Goal: Information Seeking & Learning: Learn about a topic

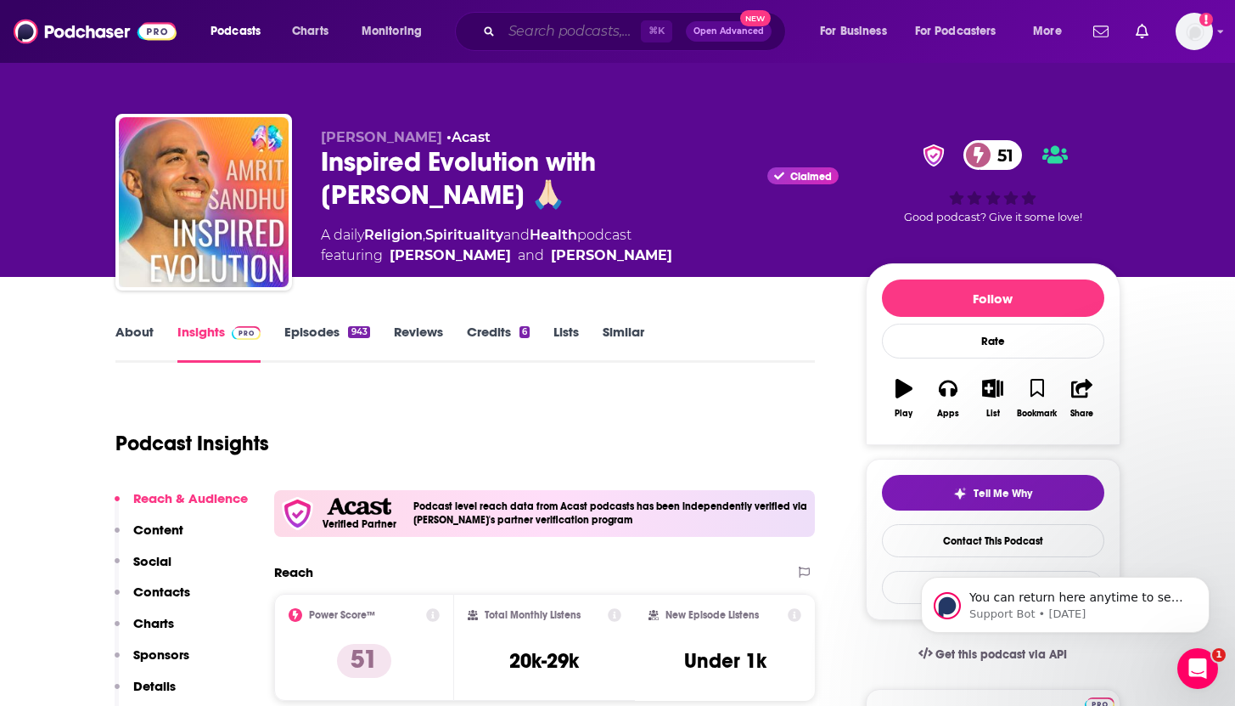
click at [548, 38] on input "Search podcasts, credits, & more..." at bounding box center [571, 31] width 139 height 27
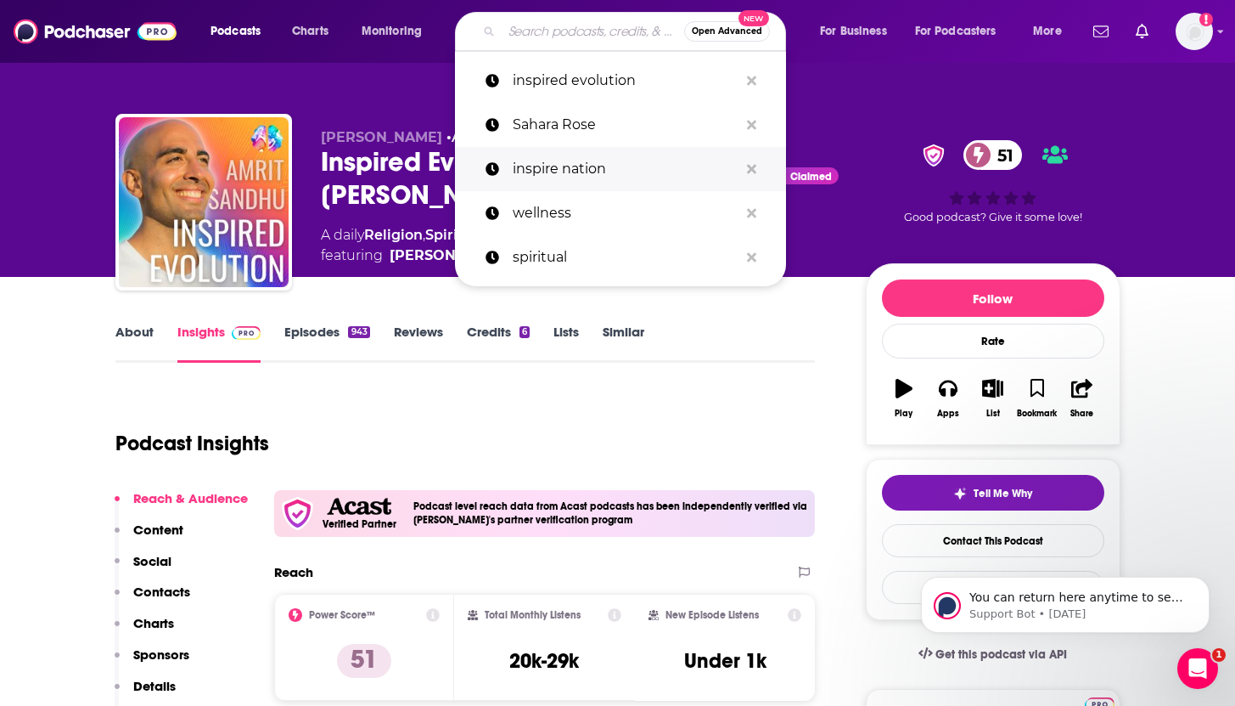
click at [547, 172] on p "inspire nation" at bounding box center [626, 169] width 226 height 44
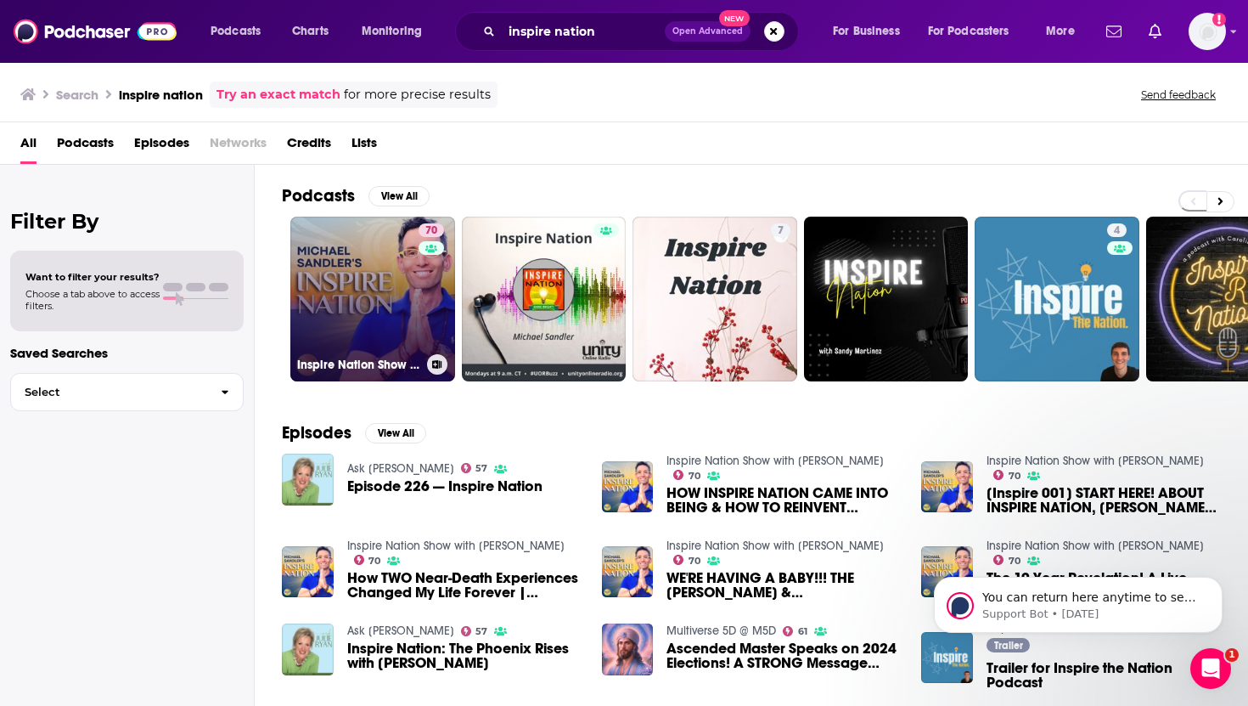
click at [374, 279] on link "70 Inspire Nation Show with [PERSON_NAME]" at bounding box center [372, 299] width 165 height 165
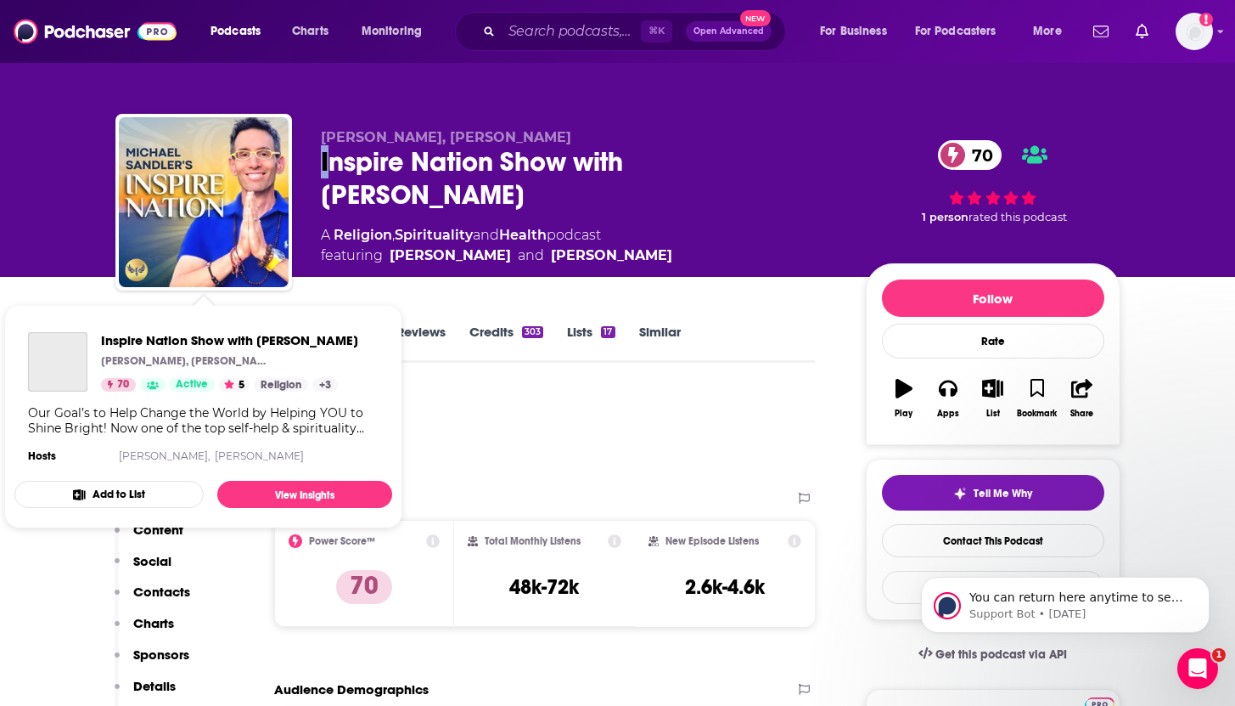
click at [323, 146] on div "Inspire Nation Show with [PERSON_NAME] 70" at bounding box center [580, 178] width 518 height 66
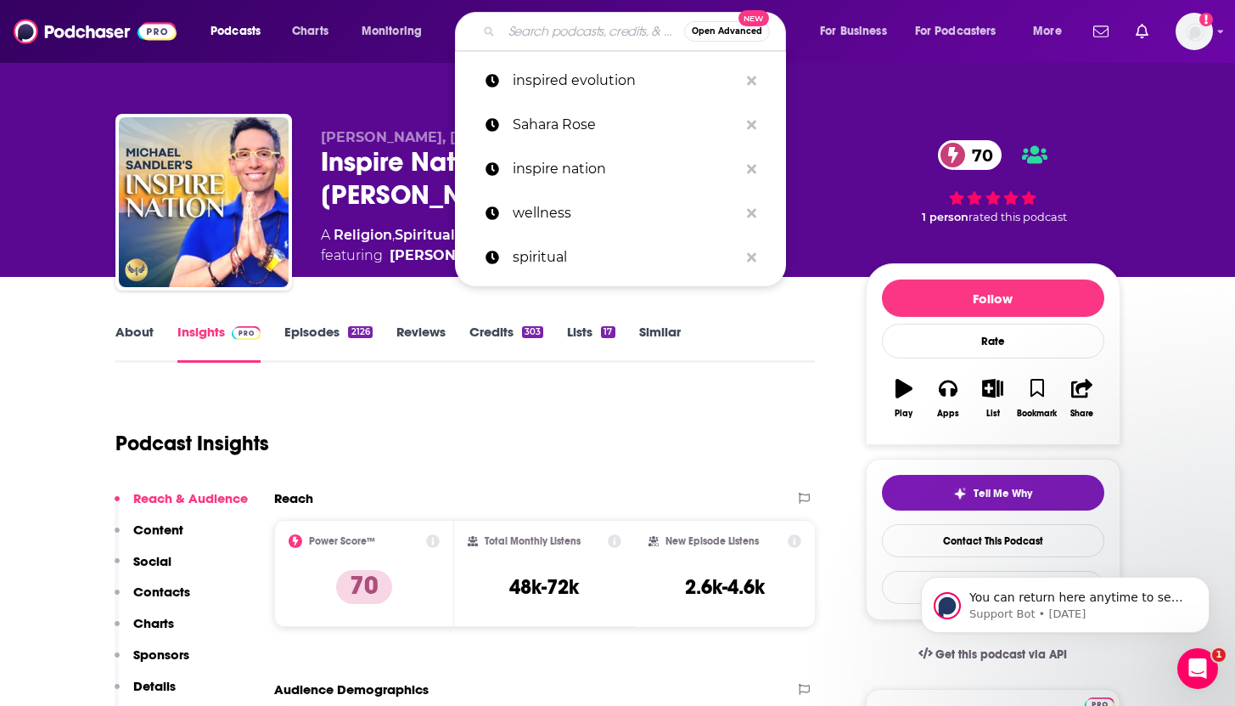
click at [543, 43] on input "Search podcasts, credits, & more..." at bounding box center [593, 31] width 183 height 27
click at [558, 126] on p "Sahara Rose" at bounding box center [626, 125] width 226 height 44
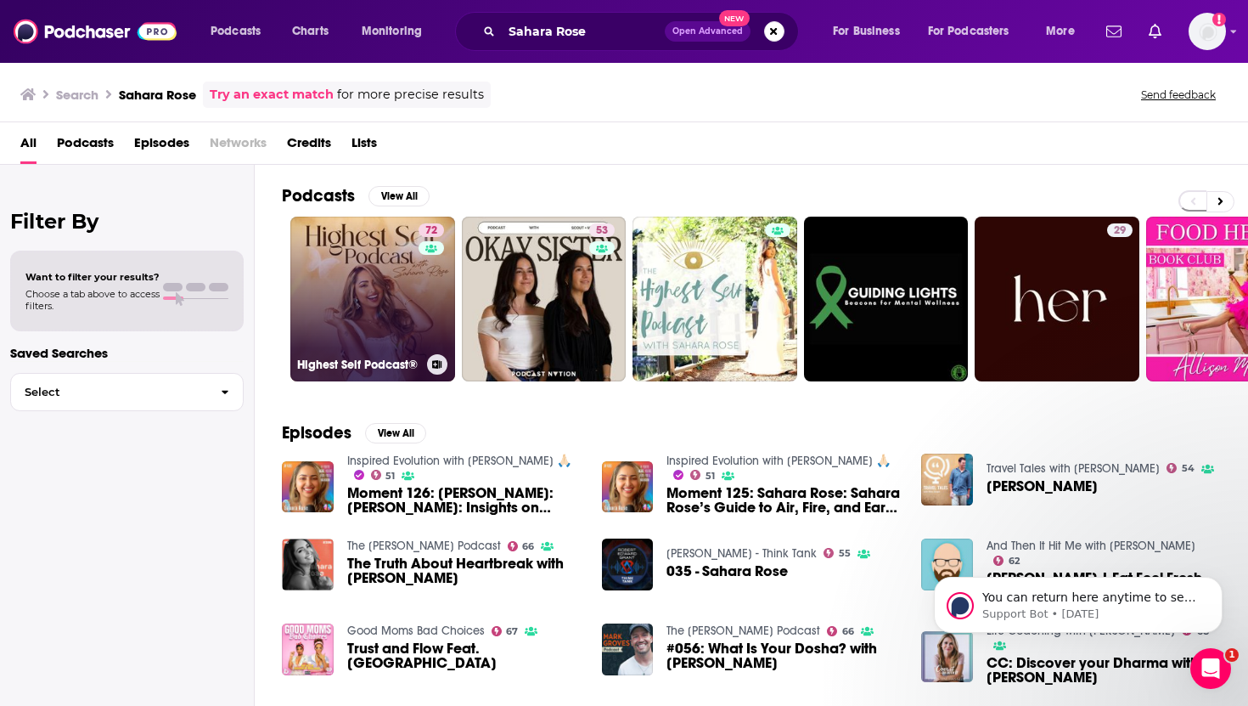
click at [346, 310] on link "72 Highest Self Podcast®" at bounding box center [372, 299] width 165 height 165
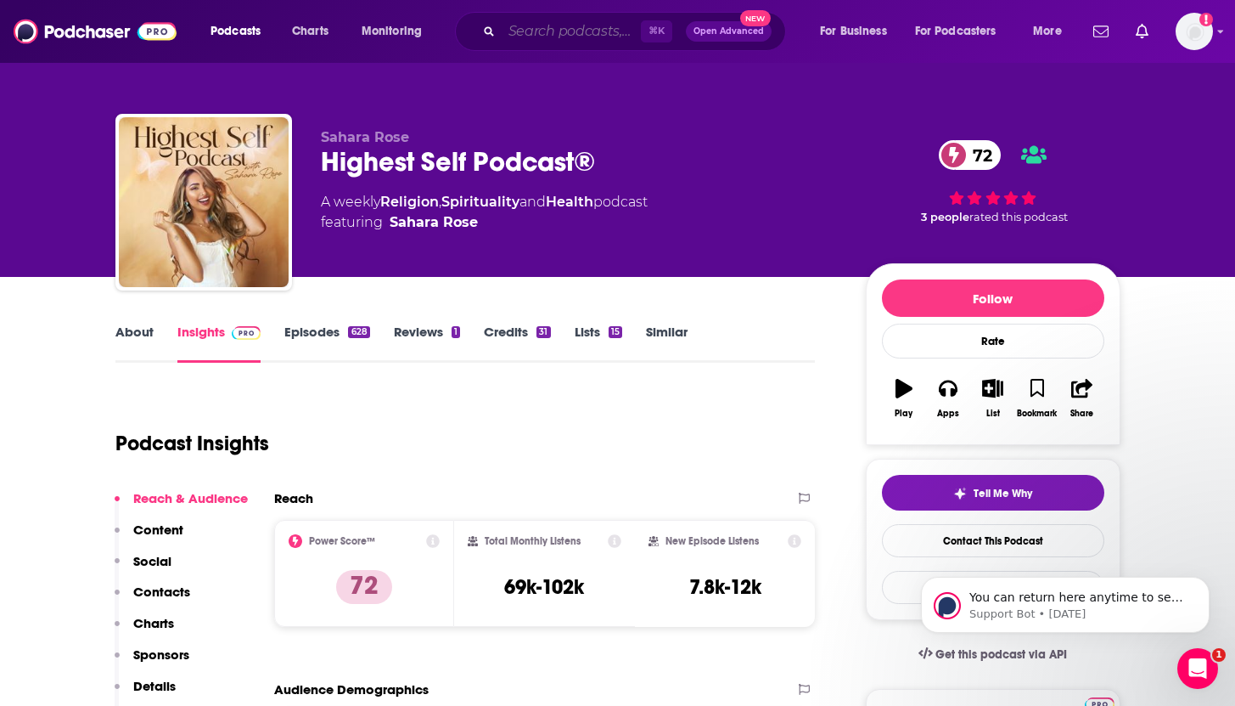
click at [558, 35] on input "Search podcasts, credits, & more..." at bounding box center [571, 31] width 139 height 27
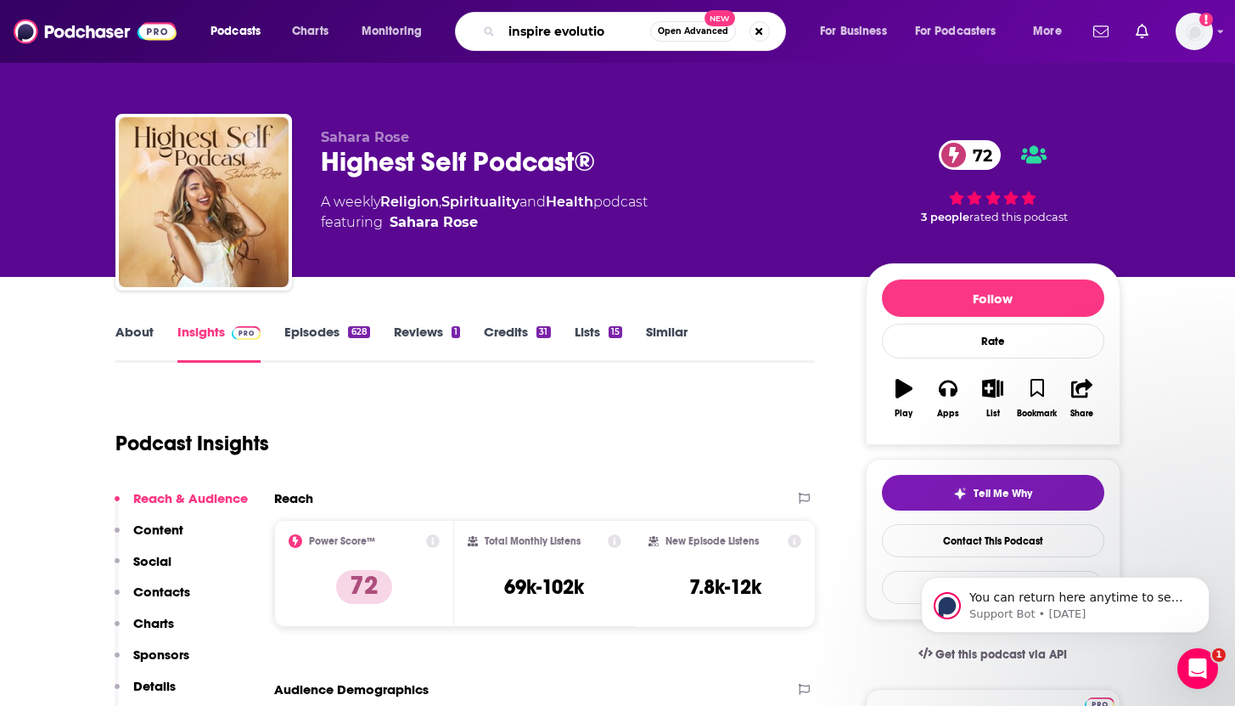
type input "inspire evolution"
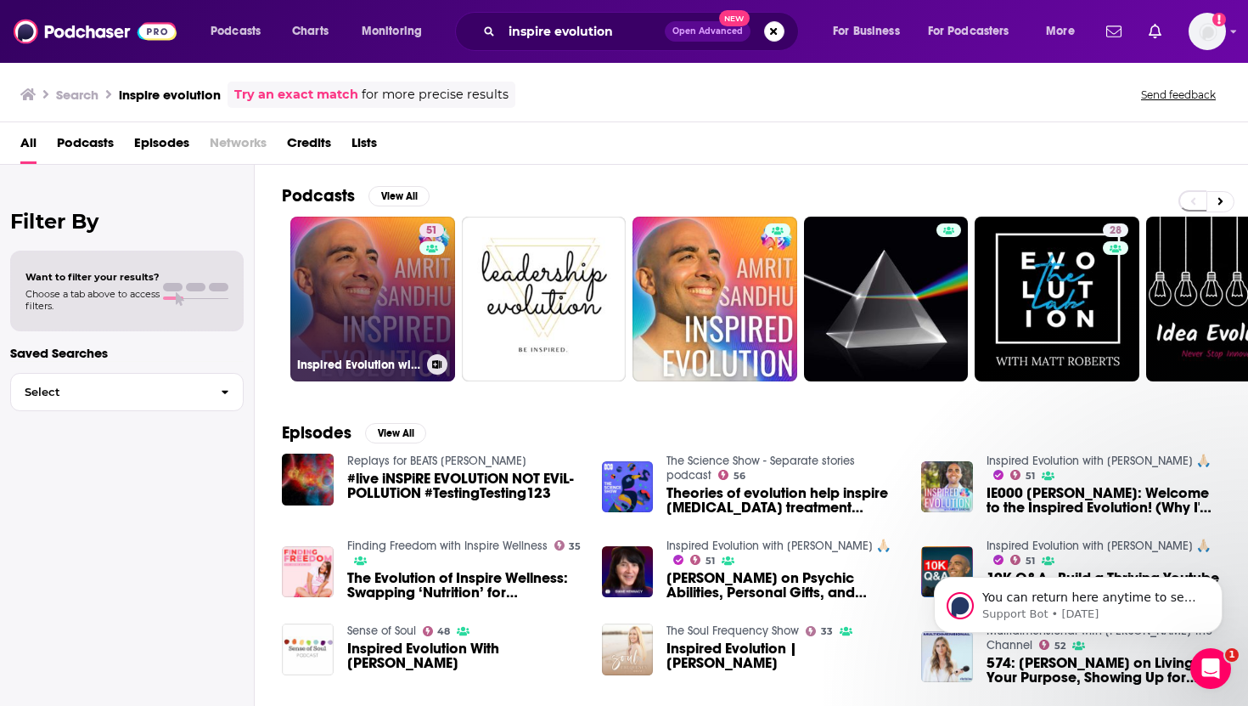
click at [382, 320] on link "51 Inspired Evolution with [PERSON_NAME] 🙏🏻" at bounding box center [372, 299] width 165 height 165
